Goal: Navigation & Orientation: Go to known website

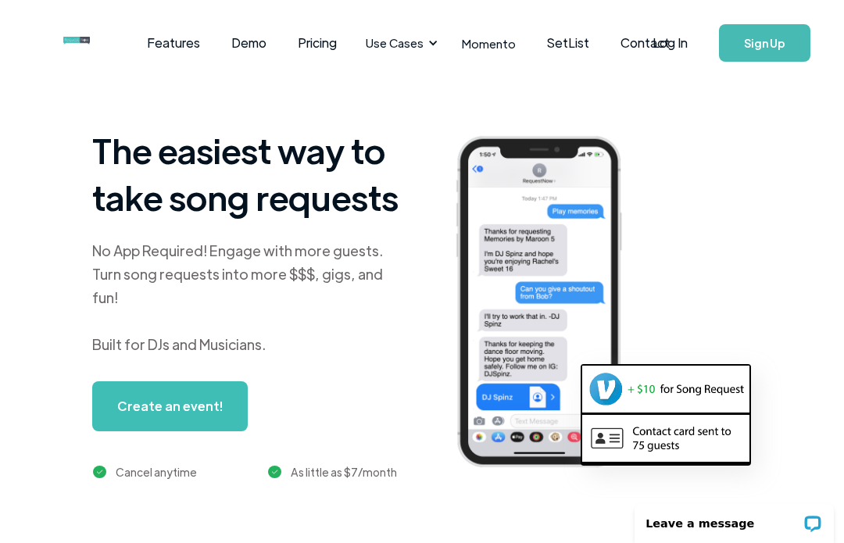
click at [654, 52] on link "Log In" at bounding box center [670, 43] width 66 height 55
